Goal: Transaction & Acquisition: Purchase product/service

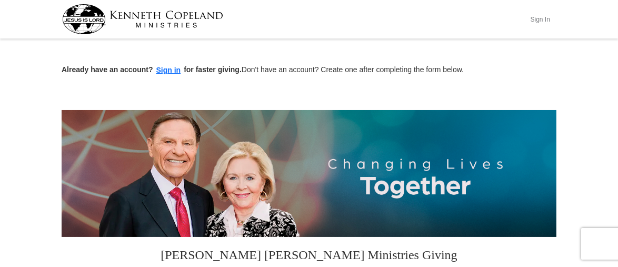
click at [545, 15] on button "Sign In" at bounding box center [540, 19] width 32 height 16
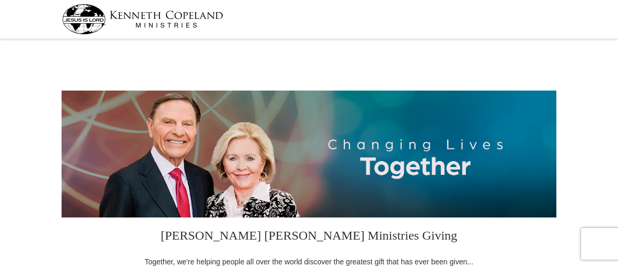
select select "OR"
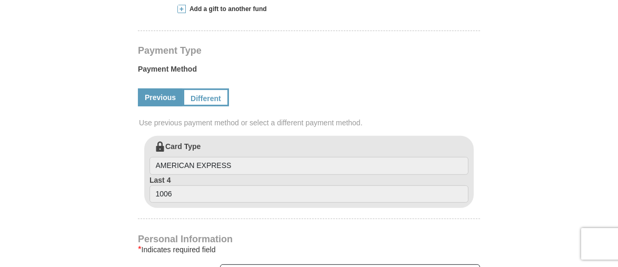
scroll to position [474, 0]
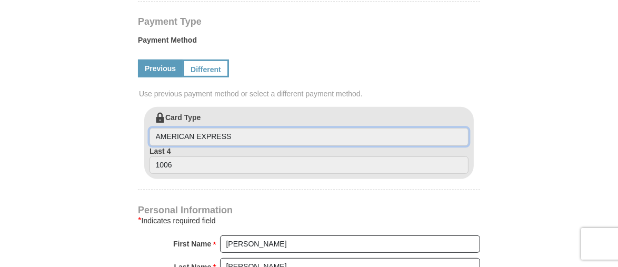
click at [241, 137] on input "AMERICAN EXPRESS" at bounding box center [309, 137] width 319 height 18
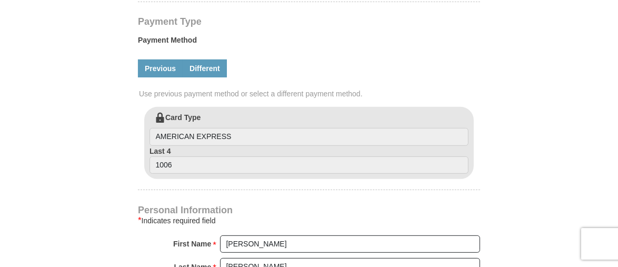
click at [206, 70] on link "Different" at bounding box center [205, 69] width 44 height 18
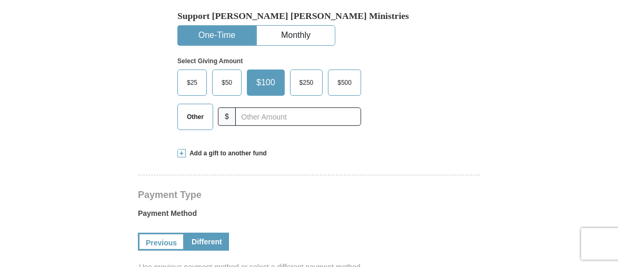
scroll to position [316, 0]
